Goal: Complete application form

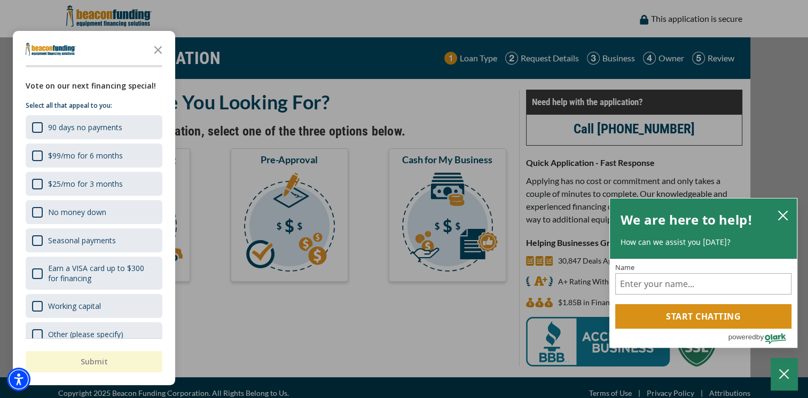
click at [131, 215] on button "Equipment Financing" at bounding box center [131, 214] width 117 height 133
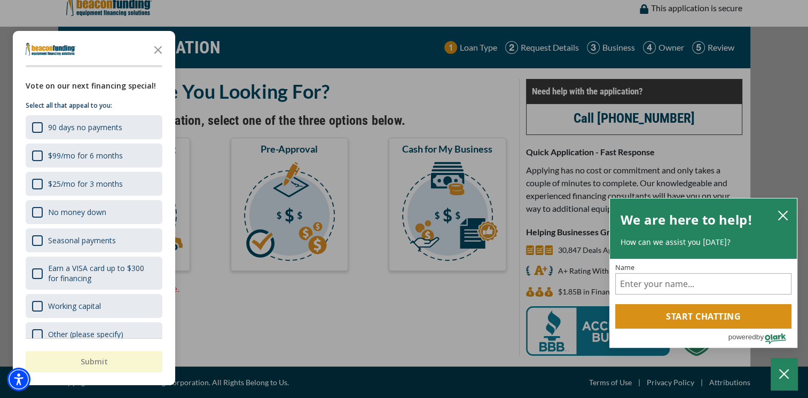
click at [131, 204] on button "Equipment Financing" at bounding box center [131, 204] width 117 height 133
click at [158, 50] on button "Close the survey" at bounding box center [157, 48] width 21 height 21
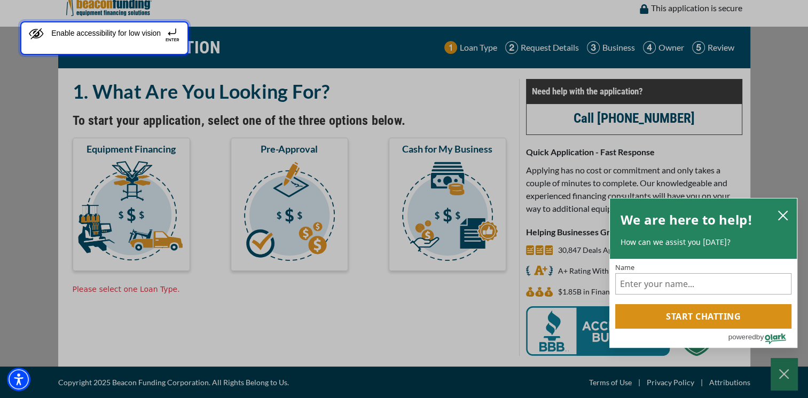
click at [104, 21] on button "Enable accessibility for low vision" at bounding box center [104, 38] width 168 height 34
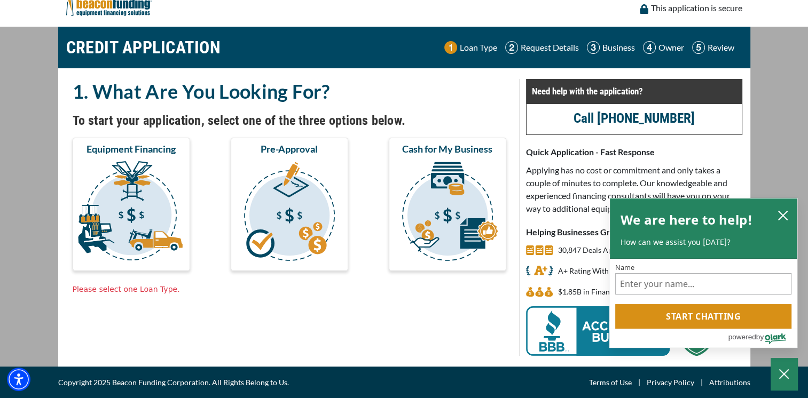
scroll to position [0, 0]
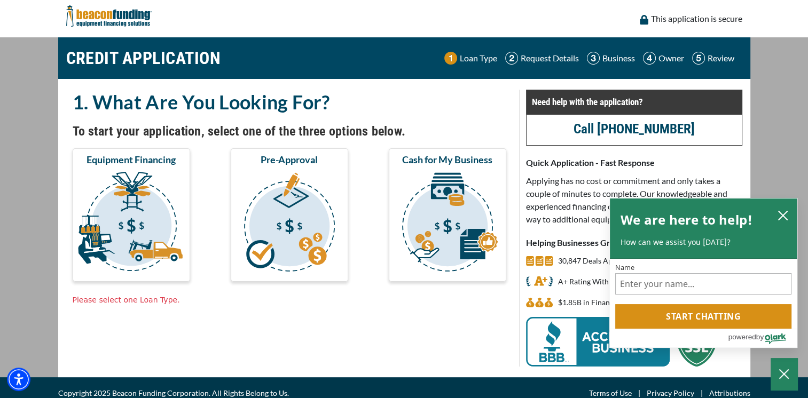
click at [131, 215] on button "Equipment Financing" at bounding box center [131, 214] width 117 height 133
click at [782, 215] on button "close chatbox" at bounding box center [782, 215] width 17 height 15
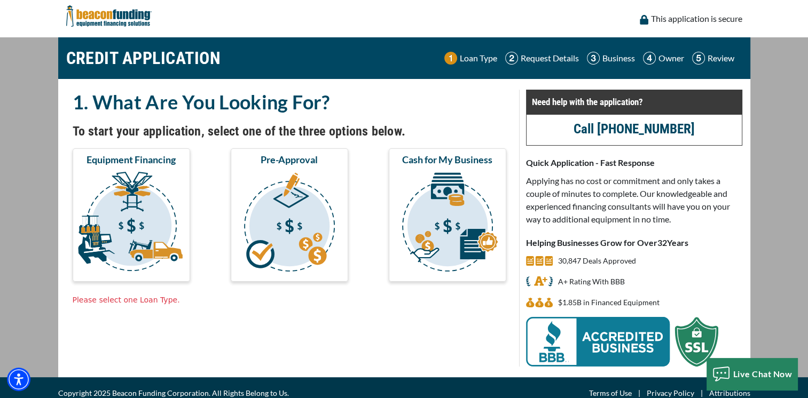
click at [447, 215] on button "Cash for My Business" at bounding box center [447, 214] width 117 height 133
click at [131, 215] on button "Equipment Financing" at bounding box center [131, 214] width 117 height 133
